Goal: Check status: Check status

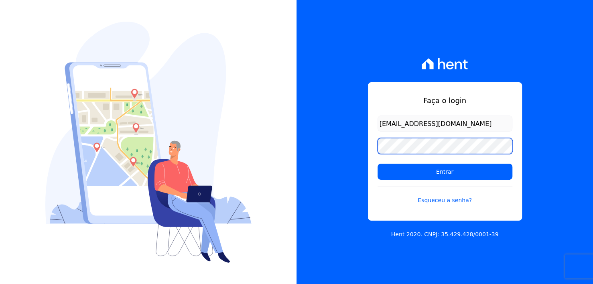
click at [378, 164] on input "Entrar" at bounding box center [445, 172] width 135 height 16
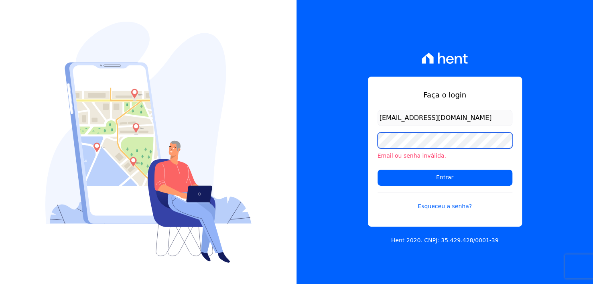
click at [378, 170] on input "Entrar" at bounding box center [445, 178] width 135 height 16
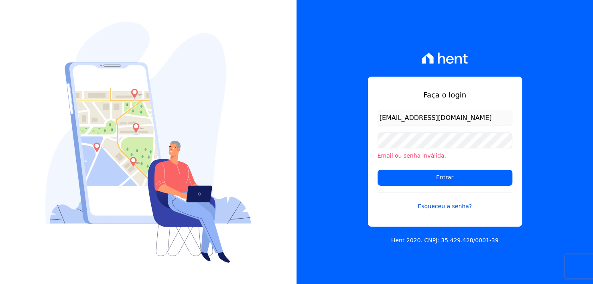
click at [461, 204] on link "Esqueceu a senha?" at bounding box center [445, 201] width 135 height 18
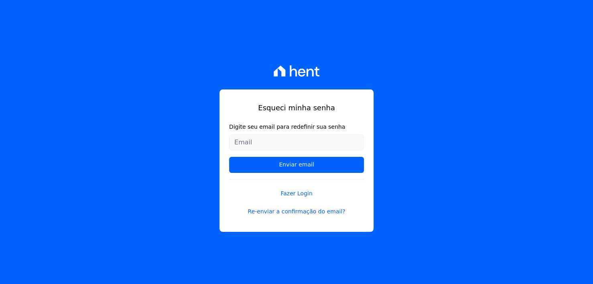
click at [332, 144] on input "Digite seu email para redefinir sua senha" at bounding box center [296, 142] width 135 height 16
type input "[EMAIL_ADDRESS][DOMAIN_NAME]"
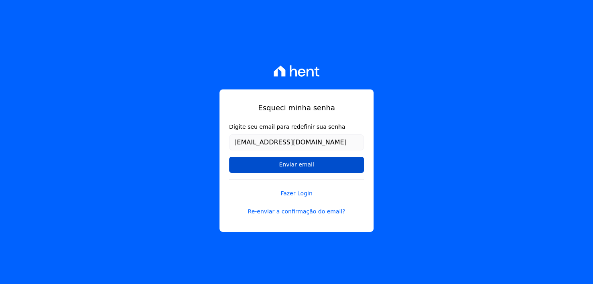
drag, startPoint x: 334, startPoint y: 150, endPoint x: 327, endPoint y: 167, distance: 18.9
click at [326, 167] on input "Enviar email" at bounding box center [296, 165] width 135 height 16
click at [304, 162] on input "Enviar email" at bounding box center [296, 165] width 135 height 16
click at [305, 165] on input "Enviar email" at bounding box center [296, 165] width 135 height 16
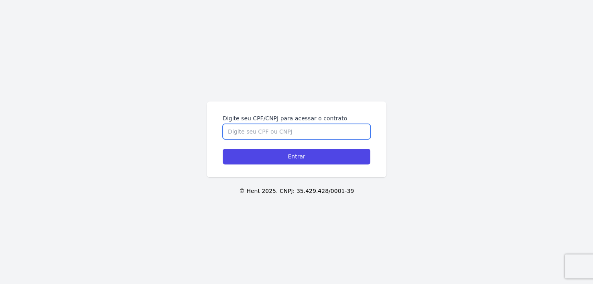
click at [254, 129] on input "Digite seu CPF/CNPJ para acessar o contrato" at bounding box center [297, 131] width 148 height 15
type input "36597386892"
click at [223, 149] on input "Entrar" at bounding box center [297, 157] width 148 height 16
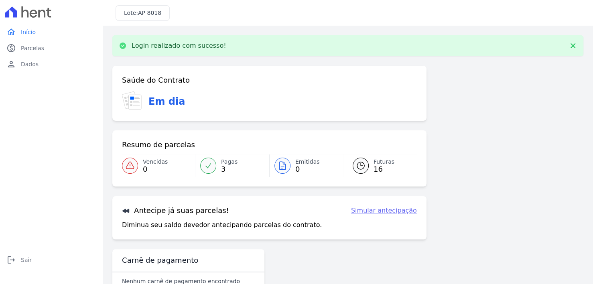
click at [206, 167] on icon at bounding box center [208, 165] width 5 height 4
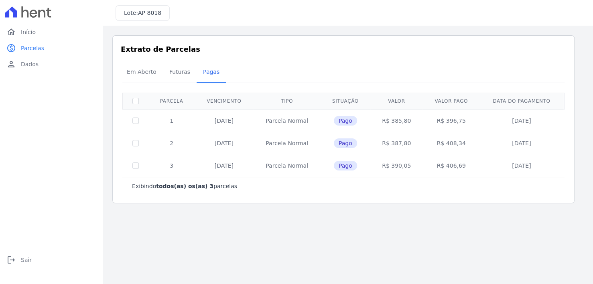
drag, startPoint x: 224, startPoint y: 119, endPoint x: 223, endPoint y: 140, distance: 20.9
click at [224, 120] on td "05/05/2025" at bounding box center [224, 120] width 59 height 23
click at [223, 140] on td "05/06/2025" at bounding box center [224, 143] width 59 height 22
click at [225, 159] on td "05/07/2025" at bounding box center [224, 166] width 59 height 22
click at [563, 214] on main "Listagem de parcelas Baixar PDF Extrato de Parcelas Em Aberto Futuras Pagas 0 s…" at bounding box center [348, 155] width 490 height 258
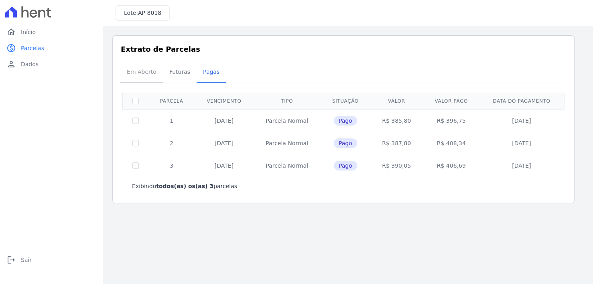
click at [141, 70] on span "Em Aberto" at bounding box center [141, 72] width 39 height 16
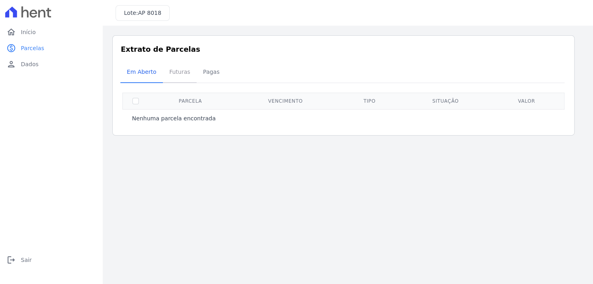
click at [171, 70] on span "Futuras" at bounding box center [180, 72] width 31 height 16
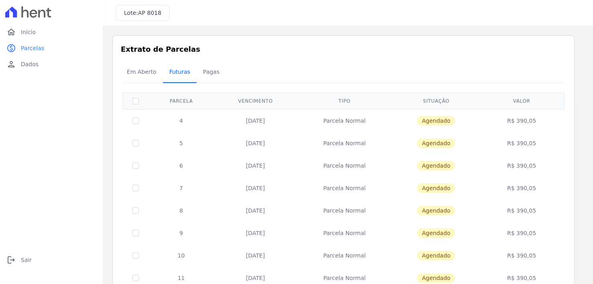
click at [187, 71] on span "Futuras" at bounding box center [180, 72] width 31 height 16
drag, startPoint x: 239, startPoint y: 119, endPoint x: 400, endPoint y: 130, distance: 161.0
click at [396, 123] on tr "4 05/08/2025 Parcela Normal Agendado R$ 390,05" at bounding box center [344, 120] width 442 height 23
click at [400, 131] on td "Agendado" at bounding box center [436, 120] width 88 height 23
drag, startPoint x: 244, startPoint y: 146, endPoint x: 362, endPoint y: 145, distance: 118.4
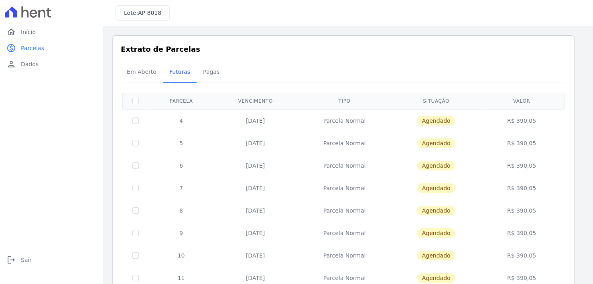
click at [362, 145] on tr "5 05/09/2025 Parcela Normal Agendado R$ 390,05" at bounding box center [344, 143] width 442 height 22
click at [276, 138] on td "05/09/2025" at bounding box center [255, 143] width 83 height 22
click at [136, 71] on span "Em Aberto" at bounding box center [141, 72] width 39 height 16
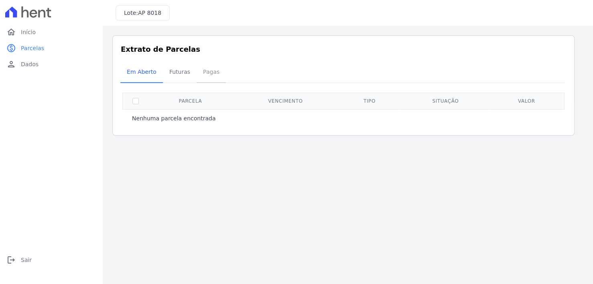
click at [198, 71] on span "Pagas" at bounding box center [211, 72] width 26 height 16
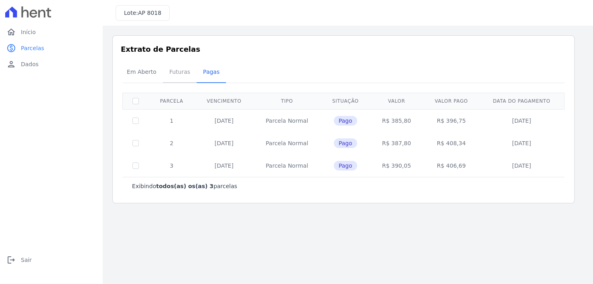
click at [169, 75] on span "Futuras" at bounding box center [180, 72] width 31 height 16
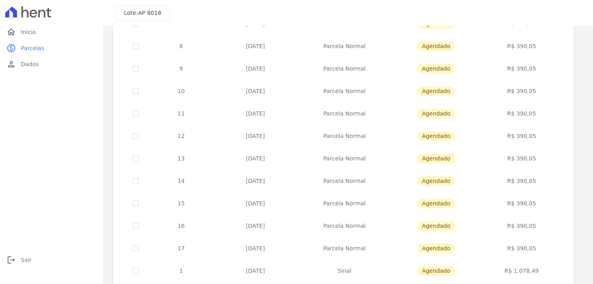
scroll to position [19, 0]
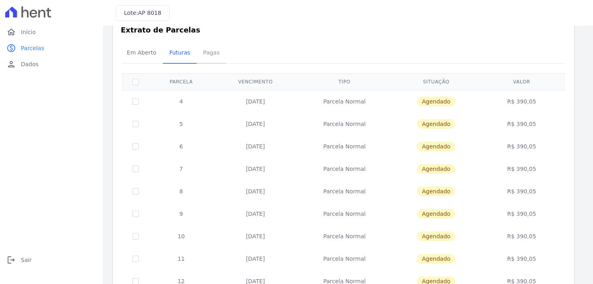
click at [205, 51] on span "Pagas" at bounding box center [211, 53] width 26 height 16
